Goal: Complete application form: Complete application form

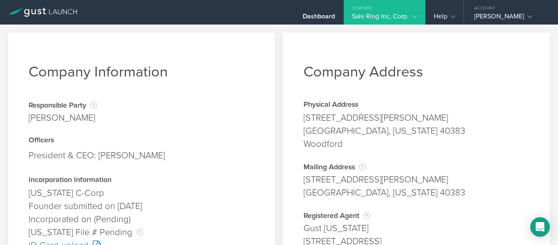
scroll to position [204, 0]
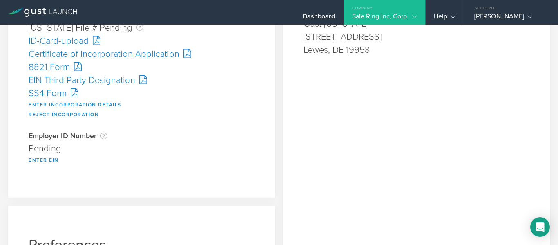
click at [76, 103] on button "Enter Incorporation Details" at bounding box center [75, 105] width 93 height 10
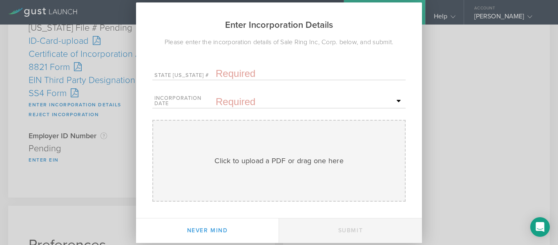
click at [233, 73] on input "text" at bounding box center [310, 73] width 188 height 12
paste input "10290999"
type input "10290999"
click at [251, 95] on div "Incorporation Date Mon Tue Wed Thu Fri Sat Sun" at bounding box center [278, 100] width 253 height 17
click at [249, 102] on input "text" at bounding box center [310, 102] width 188 height 12
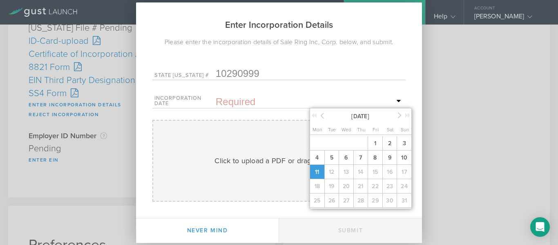
click at [314, 171] on span "11" at bounding box center [317, 172] width 15 height 14
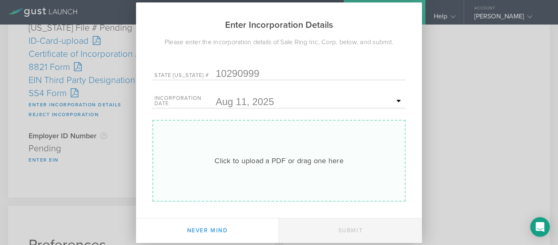
click at [257, 148] on div "Click to upload a PDF or drag one here Uploading" at bounding box center [278, 161] width 253 height 82
type input "C:\fakepath\20253630801.pdf"
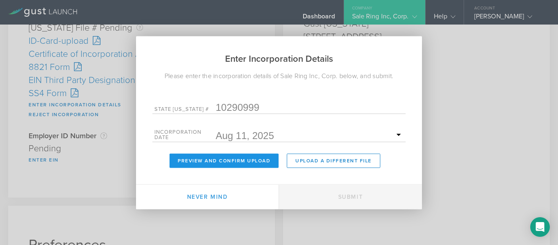
click at [264, 163] on button "Preview and Confirm Upload" at bounding box center [224, 160] width 109 height 14
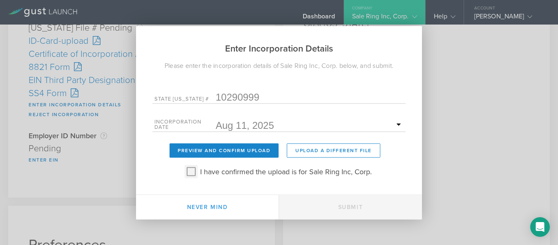
click at [195, 173] on input "I have confirmed the upload is for Sale Ring Inc, Corp." at bounding box center [191, 171] width 13 height 13
checkbox input "true"
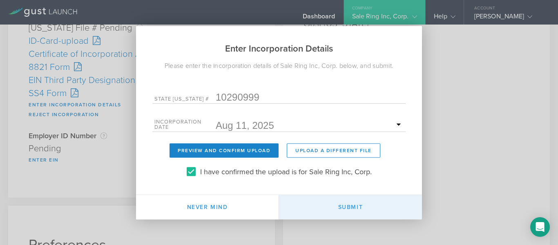
click at [356, 201] on button "Submit" at bounding box center [350, 206] width 143 height 25
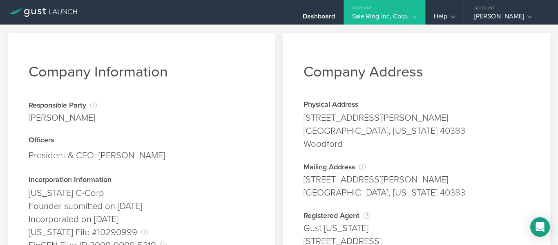
scroll to position [131, 0]
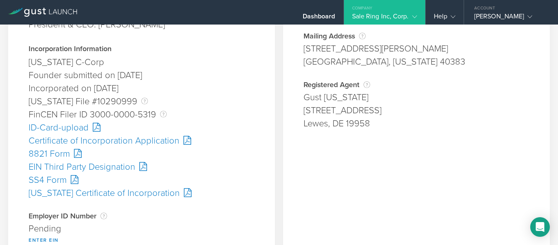
click at [48, 179] on div "SS4 Form" at bounding box center [142, 179] width 226 height 13
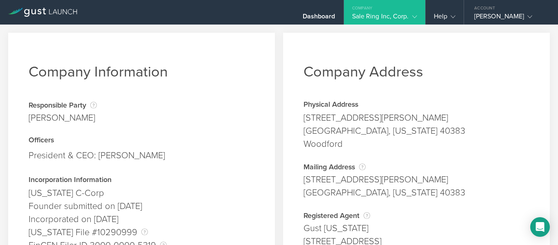
scroll to position [147, 0]
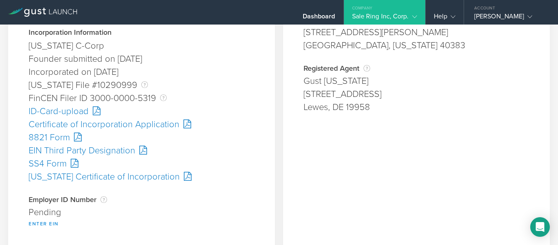
click at [50, 223] on button "Enter EIN" at bounding box center [44, 224] width 30 height 10
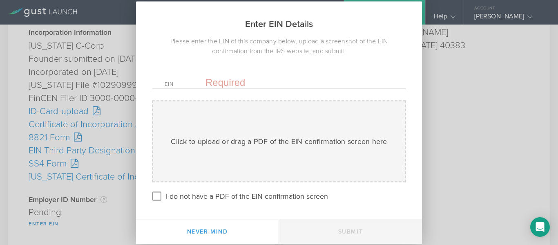
click at [219, 81] on input "text" at bounding box center [299, 82] width 188 height 12
paste input "-3699208"
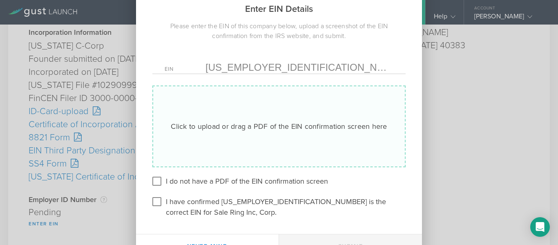
type input "39-3699208"
click at [250, 155] on div "Click to upload or drag a PDF of the EIN confirmation screen here Uploading" at bounding box center [278, 126] width 253 height 82
type input "C:\fakepath\Confirmation.pdf"
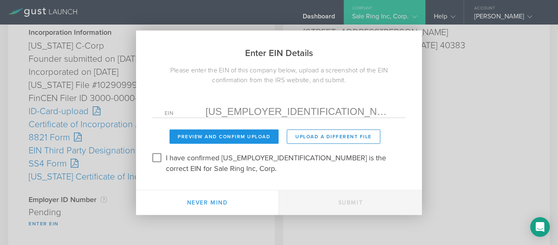
click at [245, 139] on button "Preview and Confirm Upload" at bounding box center [224, 136] width 109 height 14
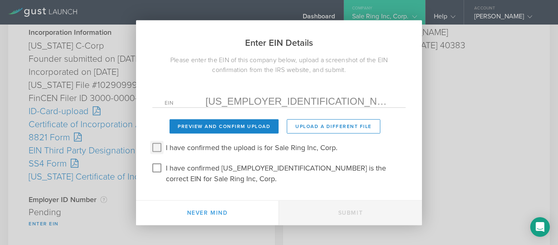
click at [157, 154] on input "I have confirmed the upload is for Sale Ring Inc, Corp." at bounding box center [156, 147] width 13 height 13
checkbox input "true"
click at [155, 174] on input "I have confirmed 39-3699208 is the correct EIN for Sale Ring Inc, Corp." at bounding box center [156, 167] width 13 height 13
checkbox input "true"
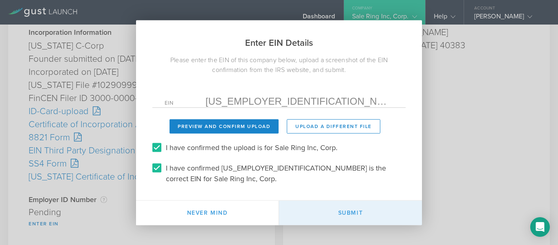
click at [330, 214] on button "Submit" at bounding box center [350, 212] width 143 height 25
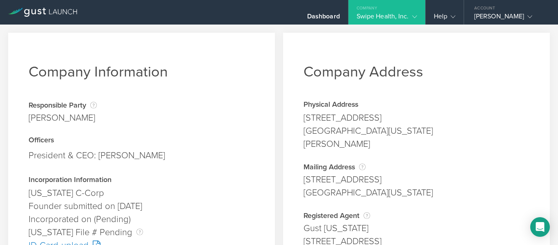
scroll to position [131, 0]
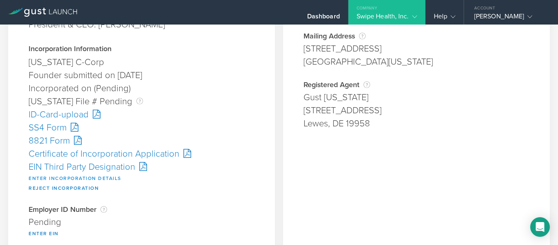
click at [80, 180] on button "Enter Incorporation Details" at bounding box center [75, 178] width 93 height 10
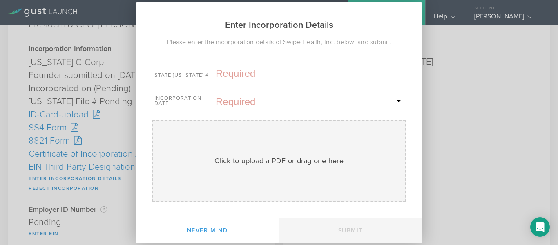
click at [222, 74] on input "text" at bounding box center [310, 73] width 188 height 12
paste input "10286791"
type input "10286791"
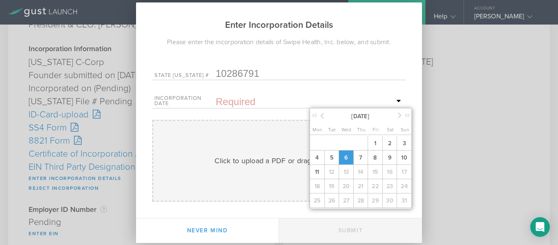
click at [346, 157] on span "6" at bounding box center [346, 157] width 15 height 14
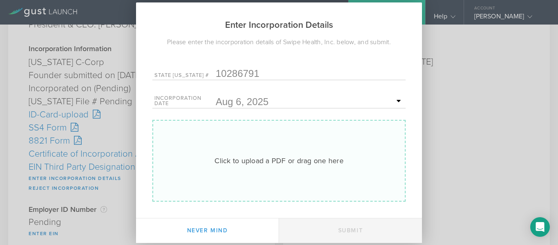
click at [308, 160] on div "Click to upload a PDF or drag one here" at bounding box center [278, 160] width 129 height 11
type input "C:\fakepath\20253594596.pdf"
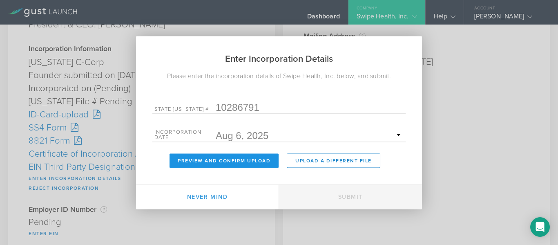
click at [205, 160] on button "Preview and Confirm Upload" at bounding box center [224, 160] width 109 height 14
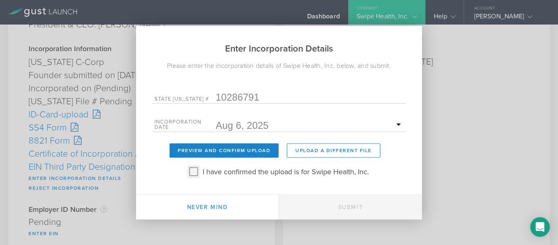
click at [192, 172] on input "I have confirmed the upload is for Swipe Health, Inc." at bounding box center [193, 171] width 13 height 13
checkbox input "true"
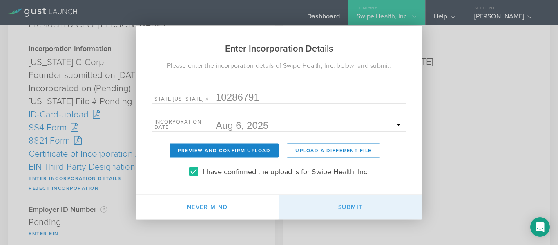
click at [347, 212] on button "Submit" at bounding box center [350, 206] width 143 height 25
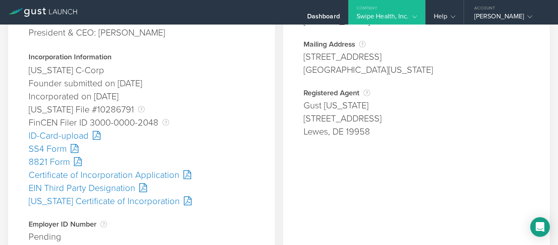
scroll to position [163, 0]
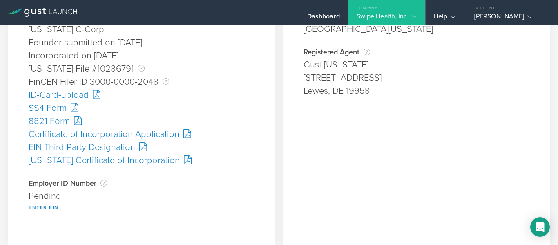
click at [60, 109] on div "SS4 Form" at bounding box center [142, 107] width 226 height 13
click at [41, 208] on button "Enter EIN" at bounding box center [44, 207] width 30 height 10
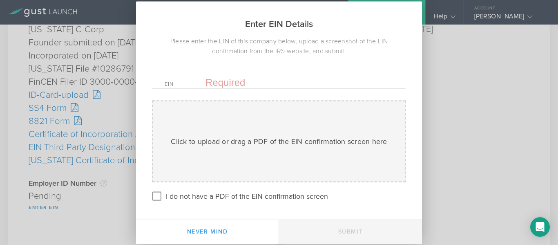
click at [259, 88] on input "text" at bounding box center [299, 82] width 188 height 12
paste input "-3700830"
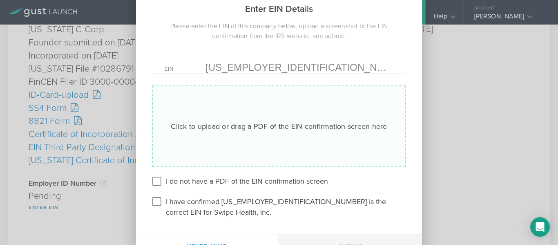
type input "[US_EMPLOYER_IDENTIFICATION_NUMBER]"
click at [237, 140] on div "Click to upload or drag a PDF of the EIN confirmation screen here Uploading" at bounding box center [278, 126] width 253 height 82
type input "C:\fakepath\Confirmation.pdf"
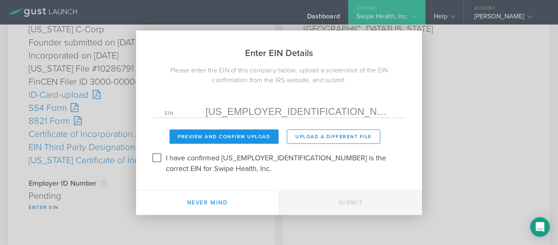
click at [259, 143] on button "Preview and Confirm Upload" at bounding box center [224, 136] width 109 height 14
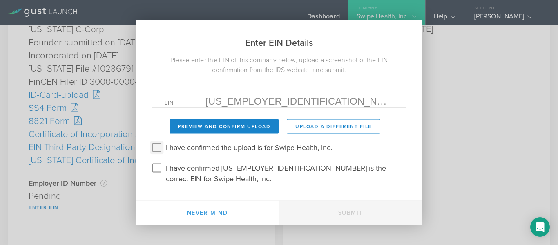
click at [158, 153] on input "I have confirmed the upload is for Swipe Health, Inc." at bounding box center [156, 147] width 13 height 13
checkbox input "true"
click at [157, 183] on div "Enter EIN Details Please enter the EIN of this company below, upload a screensh…" at bounding box center [279, 122] width 286 height 205
click at [157, 174] on input "I have confirmed [US_EMPLOYER_IDENTIFICATION_NUMBER] is the correct EIN for Swi…" at bounding box center [156, 167] width 13 height 13
checkbox input "true"
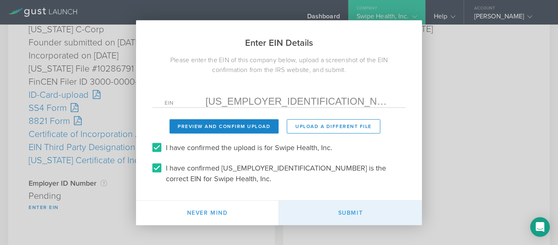
click at [359, 218] on button "Submit" at bounding box center [350, 212] width 143 height 25
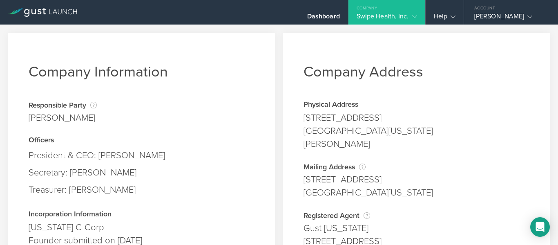
click at [46, 146] on div "Officers President & CEO: [PERSON_NAME] Secretary: [PERSON_NAME]: [PERSON_NAME]" at bounding box center [142, 167] width 226 height 62
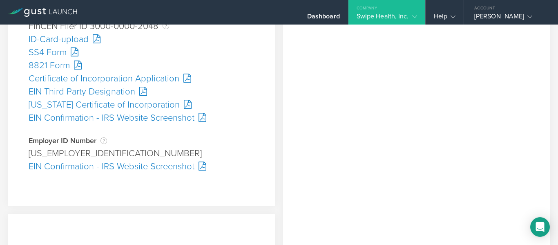
scroll to position [294, 0]
